Goal: Contribute content

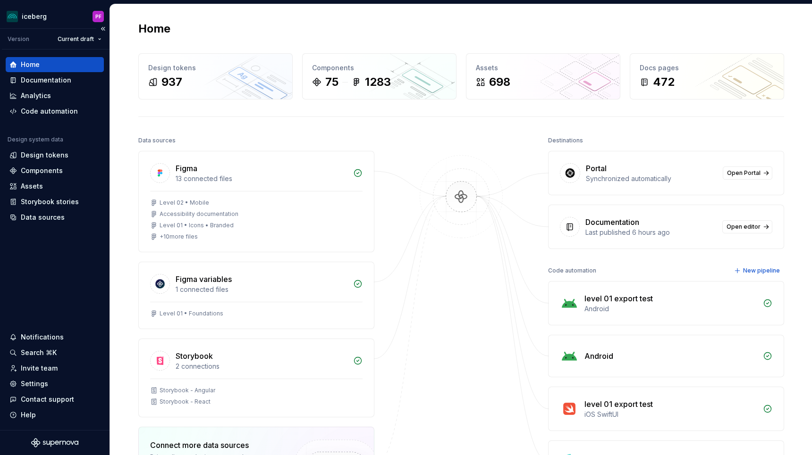
click at [59, 68] on div "Home" at bounding box center [54, 64] width 91 height 9
click at [22, 90] on div "Analytics" at bounding box center [55, 95] width 98 height 15
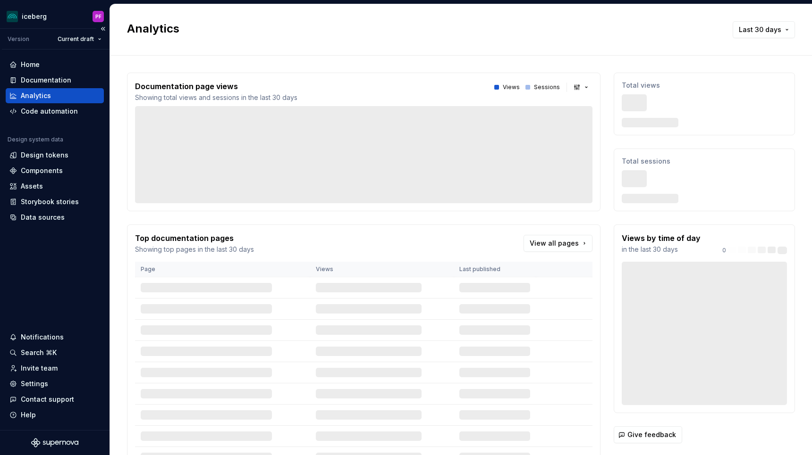
click at [23, 90] on div "Analytics" at bounding box center [55, 95] width 98 height 15
click at [30, 82] on div "Documentation" at bounding box center [46, 80] width 50 height 9
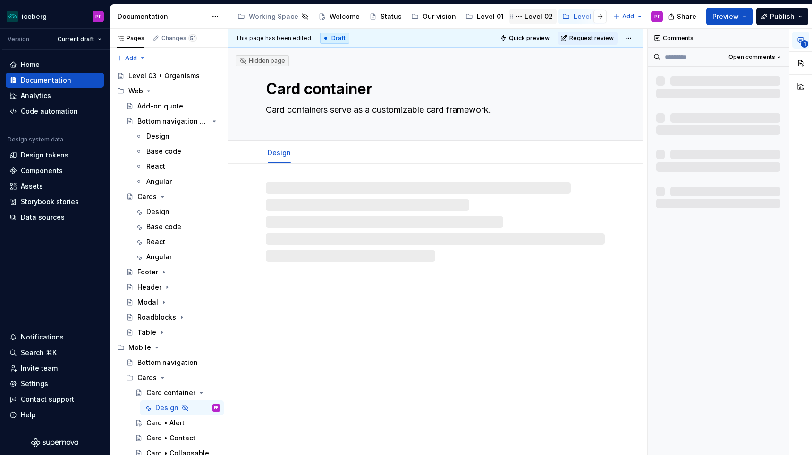
click at [524, 16] on div "Level 02" at bounding box center [538, 16] width 28 height 9
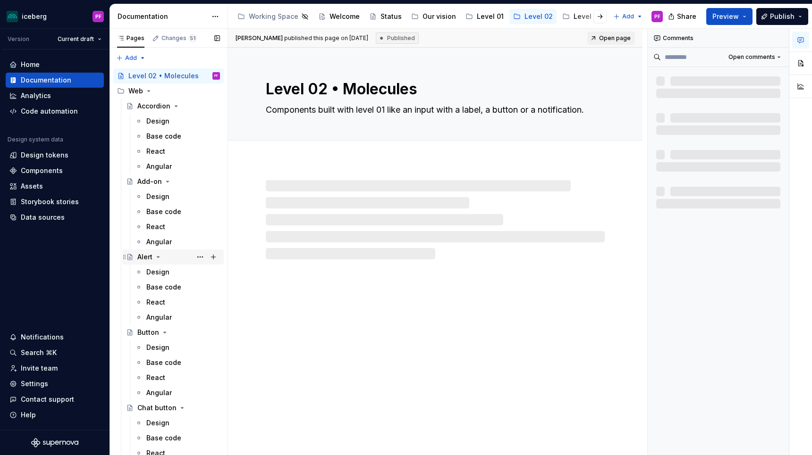
click at [144, 254] on div "Alert" at bounding box center [144, 256] width 15 height 9
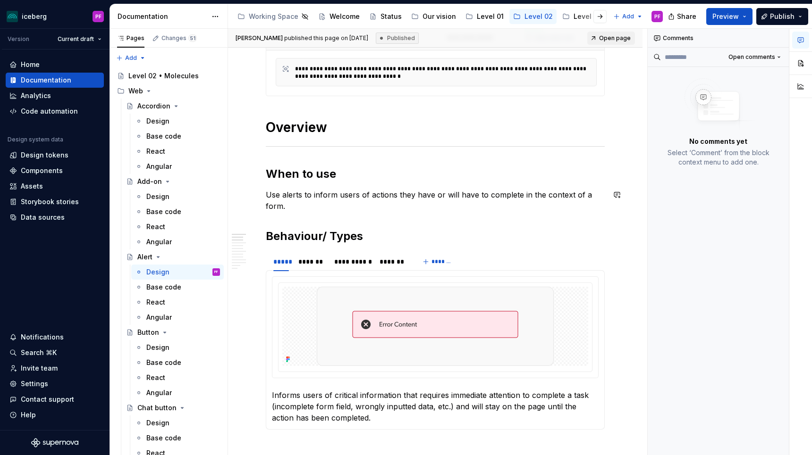
scroll to position [258, 0]
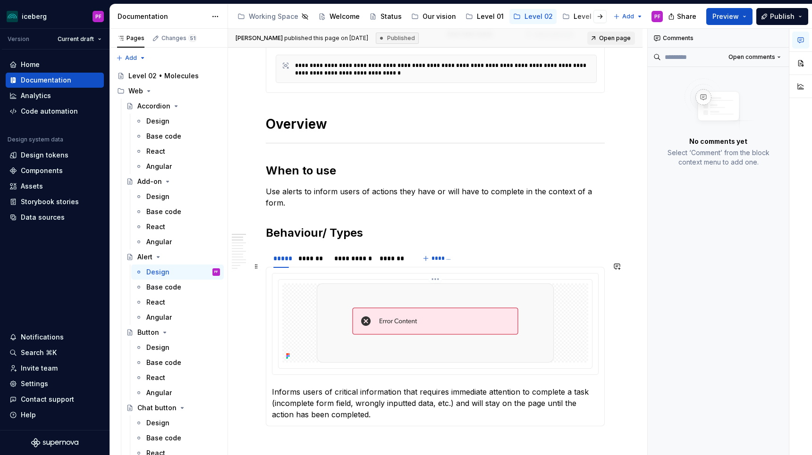
click at [287, 357] on icon at bounding box center [287, 358] width 2 height 2
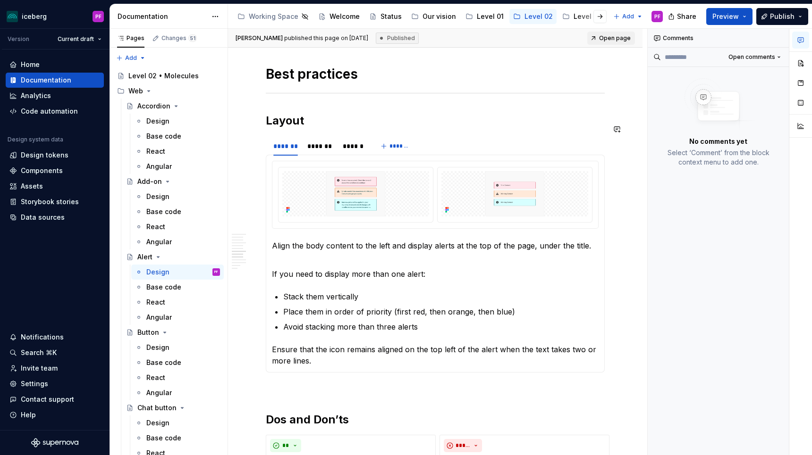
scroll to position [1277, 0]
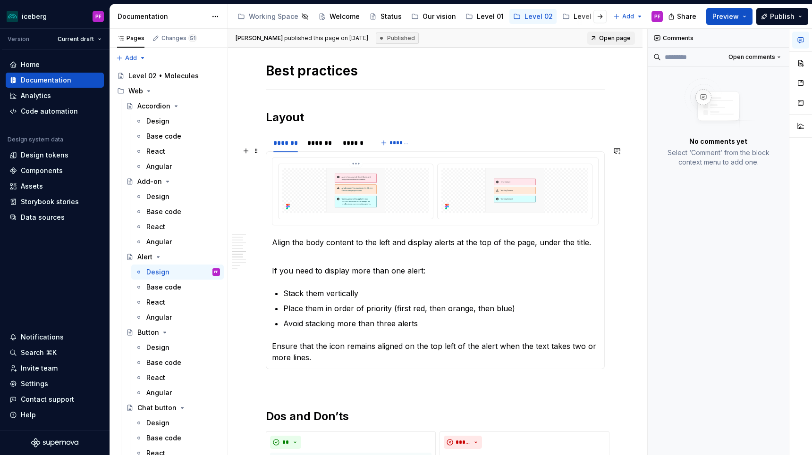
click at [387, 172] on img at bounding box center [355, 190] width 147 height 45
click at [559, 191] on img at bounding box center [514, 190] width 147 height 45
click at [526, 188] on img at bounding box center [514, 190] width 147 height 45
click at [390, 186] on img at bounding box center [355, 190] width 147 height 45
click at [792, 66] on button "button" at bounding box center [800, 63] width 17 height 17
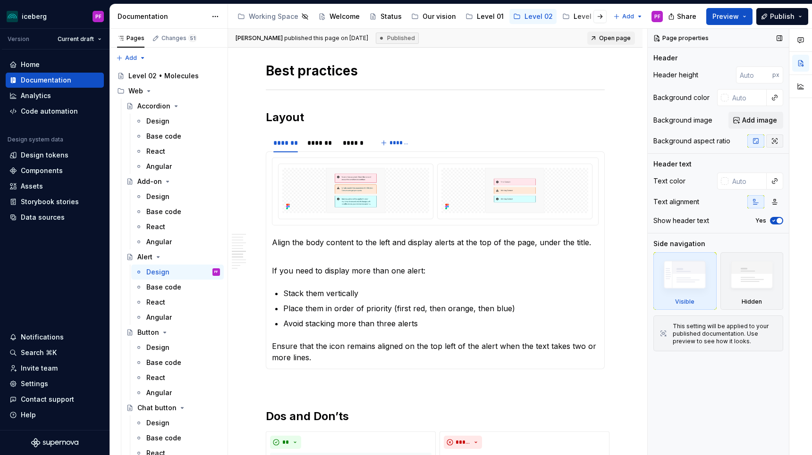
click at [771, 144] on icon "button" at bounding box center [775, 141] width 8 height 8
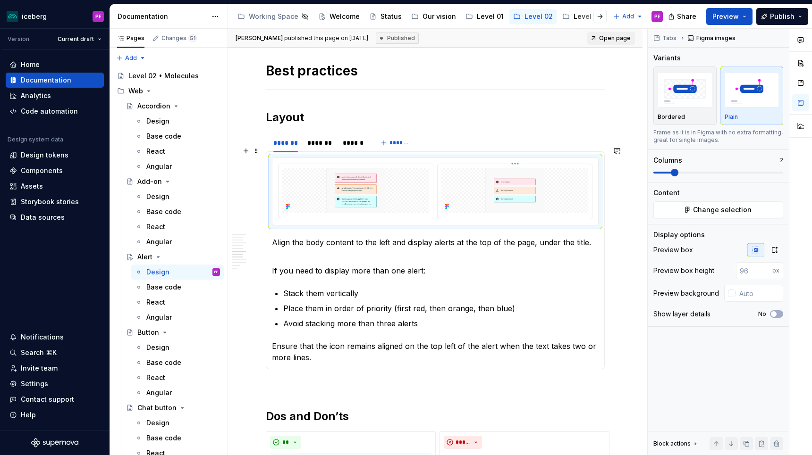
click at [522, 179] on img at bounding box center [514, 190] width 147 height 45
click at [775, 249] on icon "button" at bounding box center [775, 250] width 8 height 8
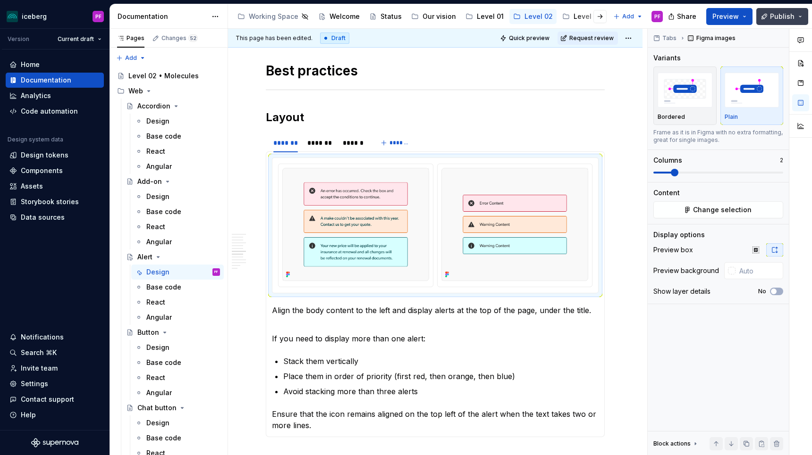
click at [768, 20] on button "Publish" at bounding box center [782, 16] width 52 height 17
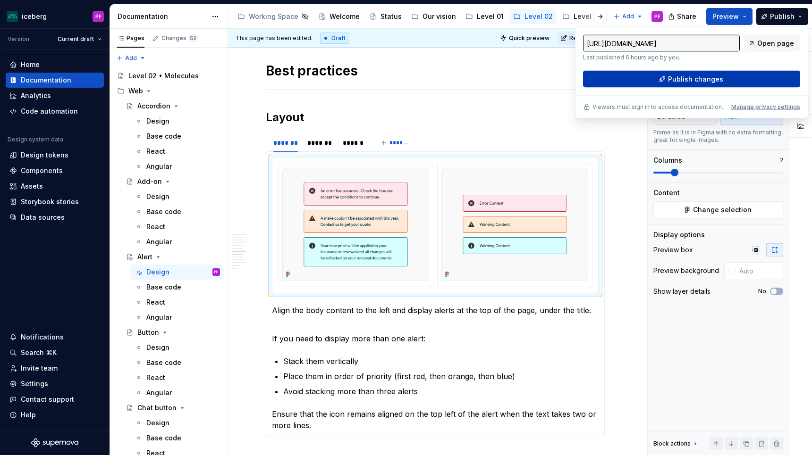
click at [690, 80] on span "Publish changes" at bounding box center [695, 79] width 55 height 9
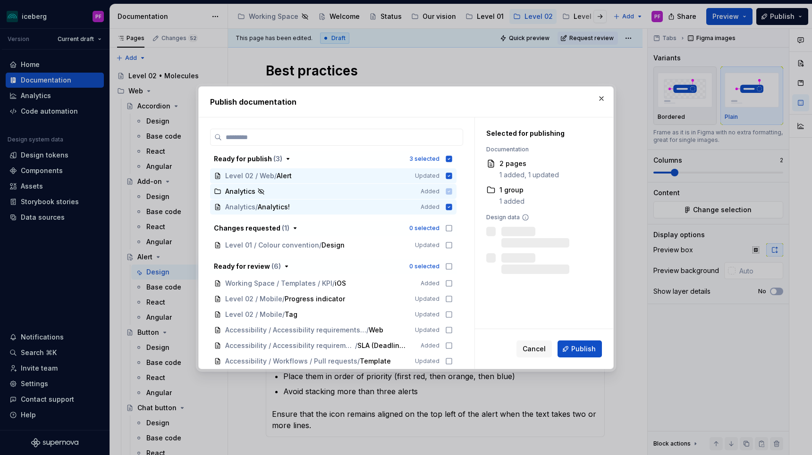
click at [358, 195] on span "Analytics Added" at bounding box center [333, 192] width 246 height 16
click at [452, 204] on icon at bounding box center [449, 207] width 6 height 6
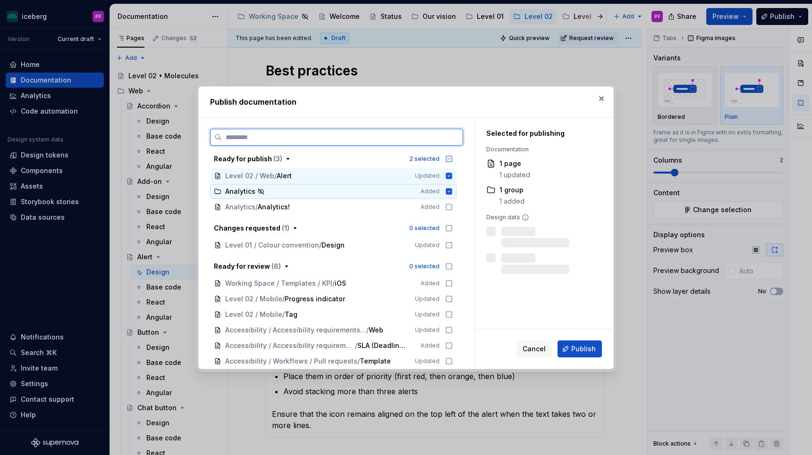
click at [452, 193] on icon at bounding box center [449, 191] width 6 height 6
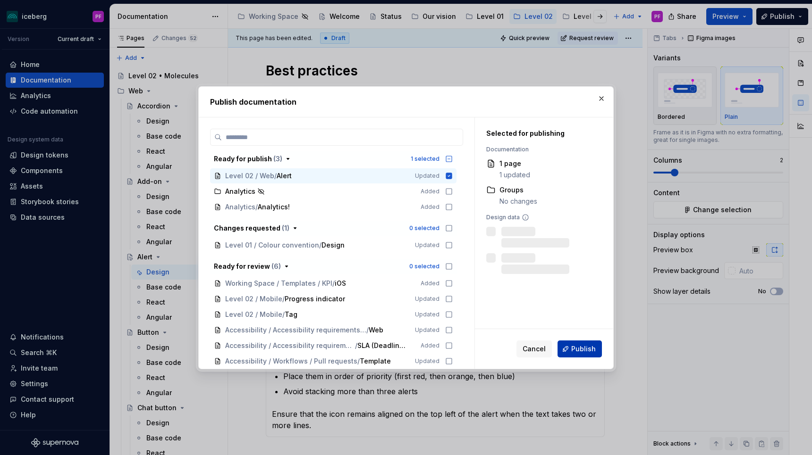
click at [577, 345] on span "Publish" at bounding box center [583, 349] width 25 height 9
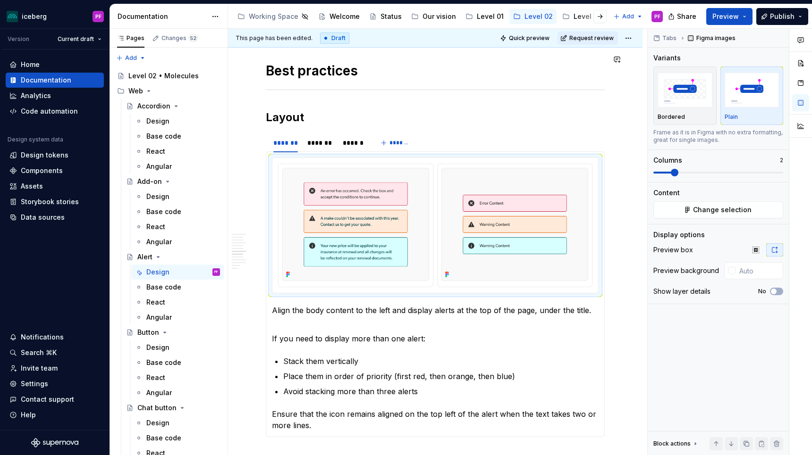
type textarea "*"
